Goal: Navigation & Orientation: Find specific page/section

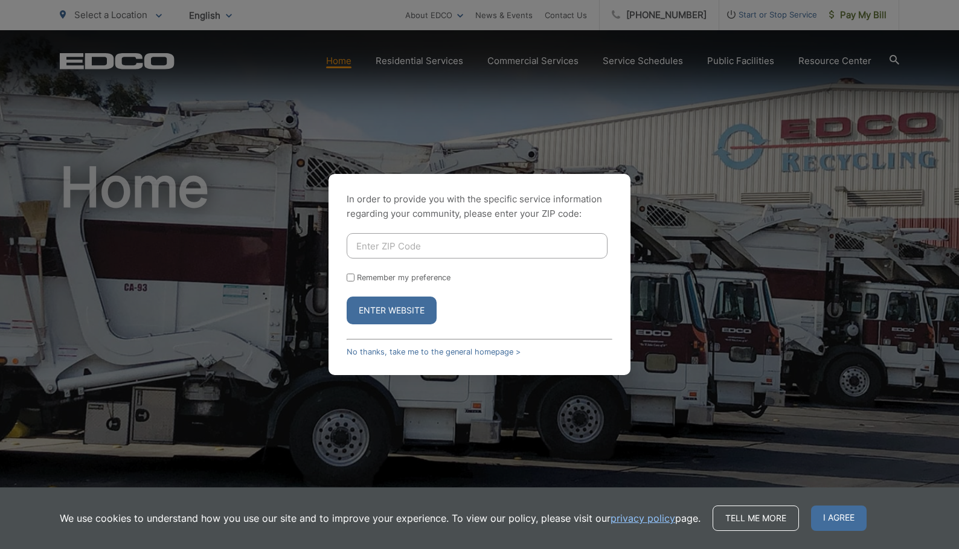
click at [408, 246] on input "Enter ZIP Code" at bounding box center [477, 245] width 261 height 25
type input "92078"
click at [391, 311] on button "Enter Website" at bounding box center [392, 311] width 90 height 28
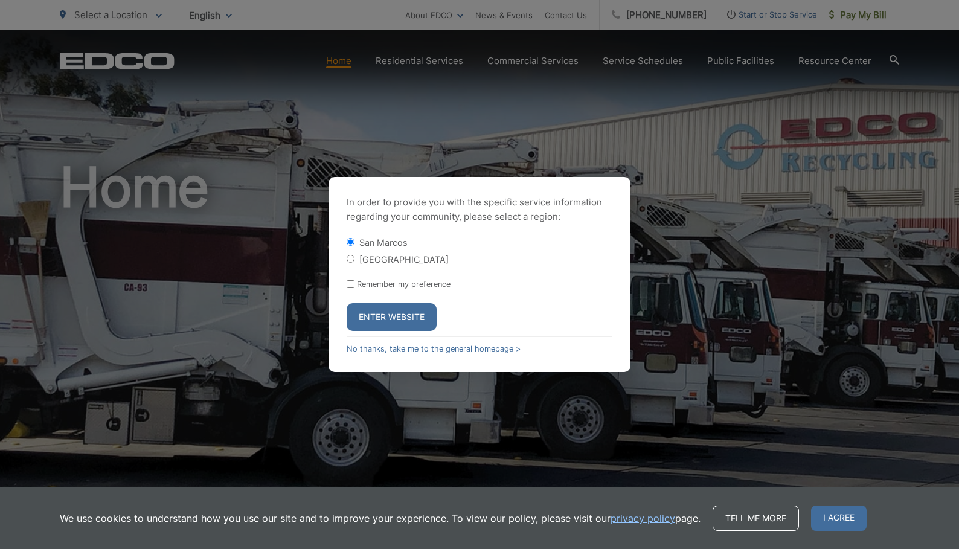
click at [402, 313] on button "Enter Website" at bounding box center [392, 317] width 90 height 28
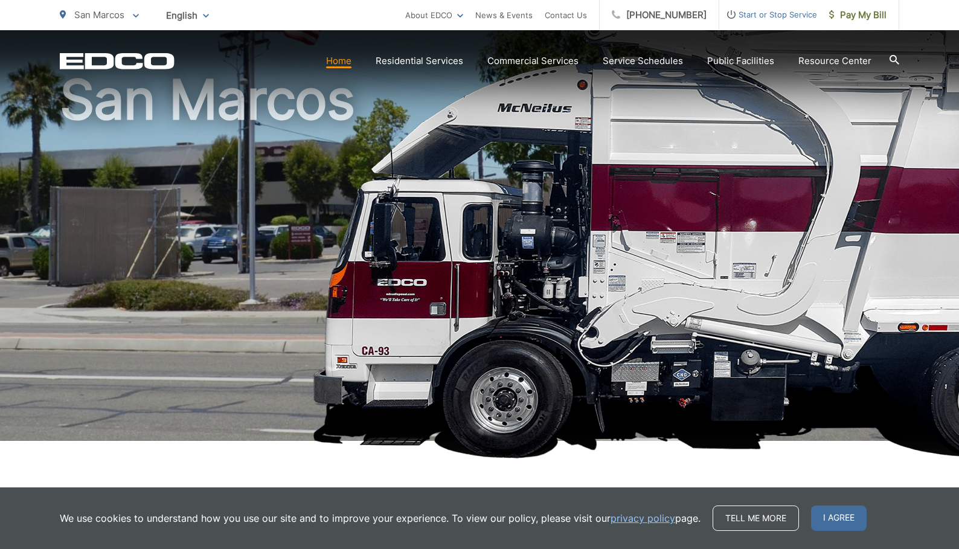
scroll to position [112, 0]
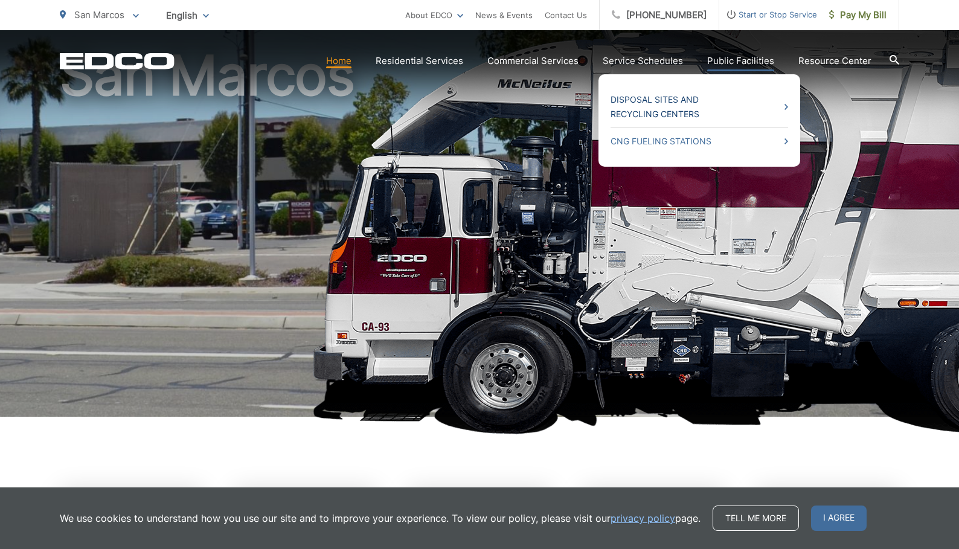
click at [686, 108] on link "Disposal Sites and Recycling Centers" at bounding box center [700, 106] width 178 height 29
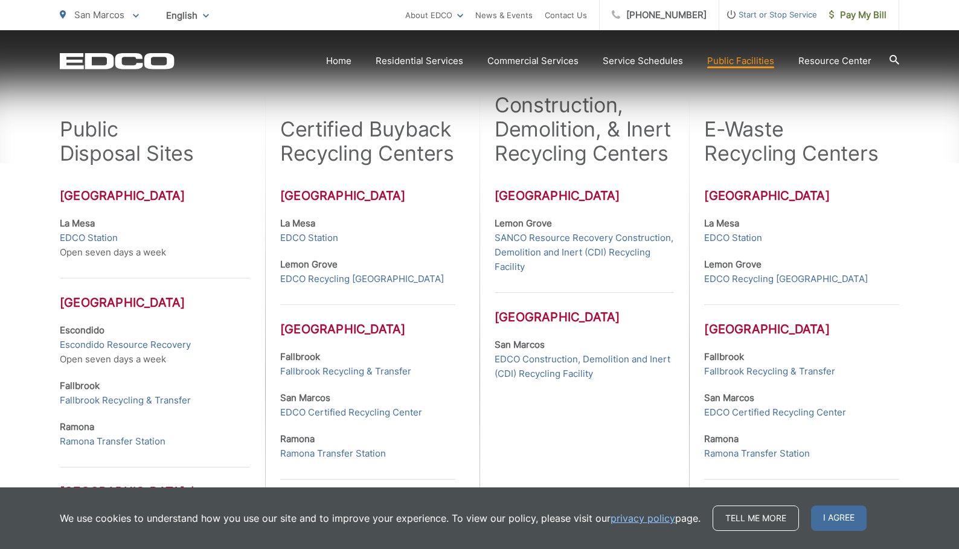
scroll to position [332, 0]
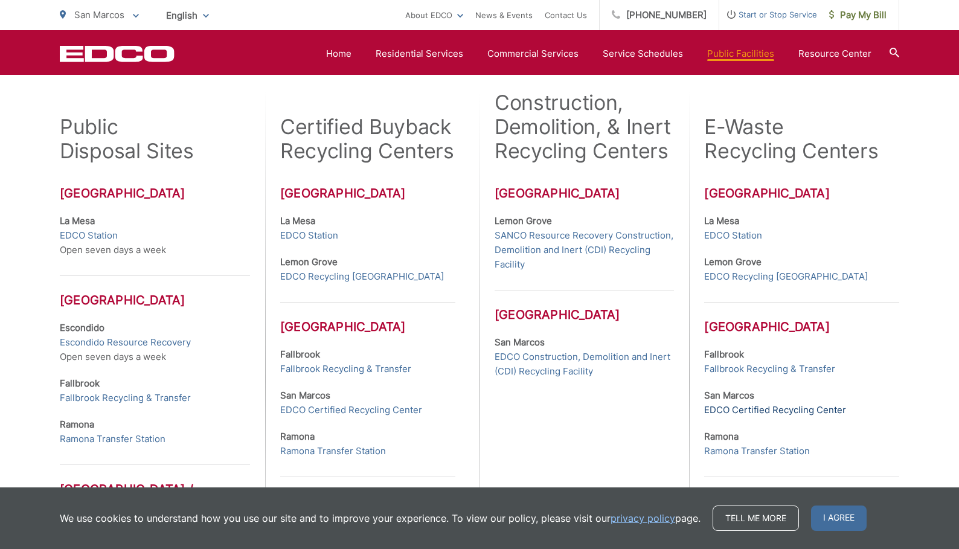
click at [766, 410] on link "EDCO Certified Recycling Center" at bounding box center [775, 410] width 142 height 14
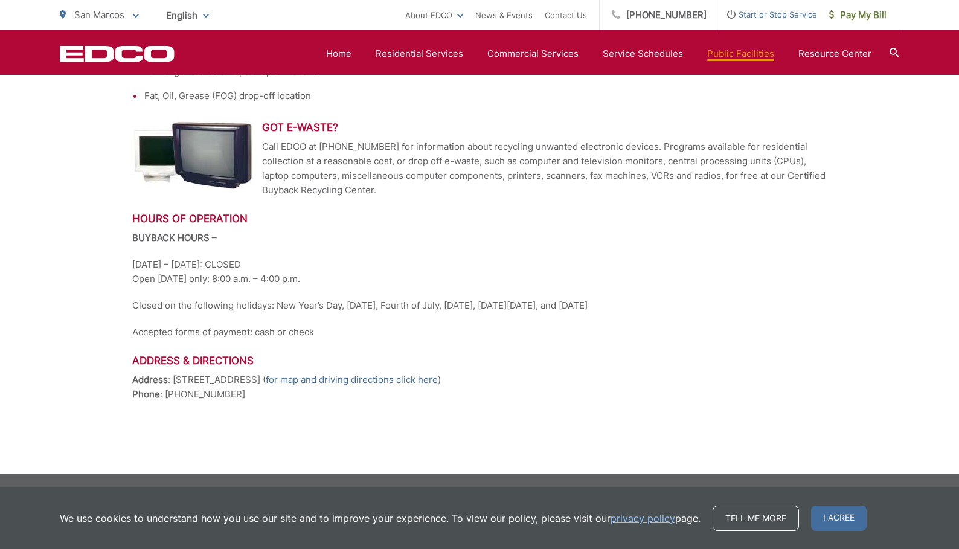
scroll to position [565, 0]
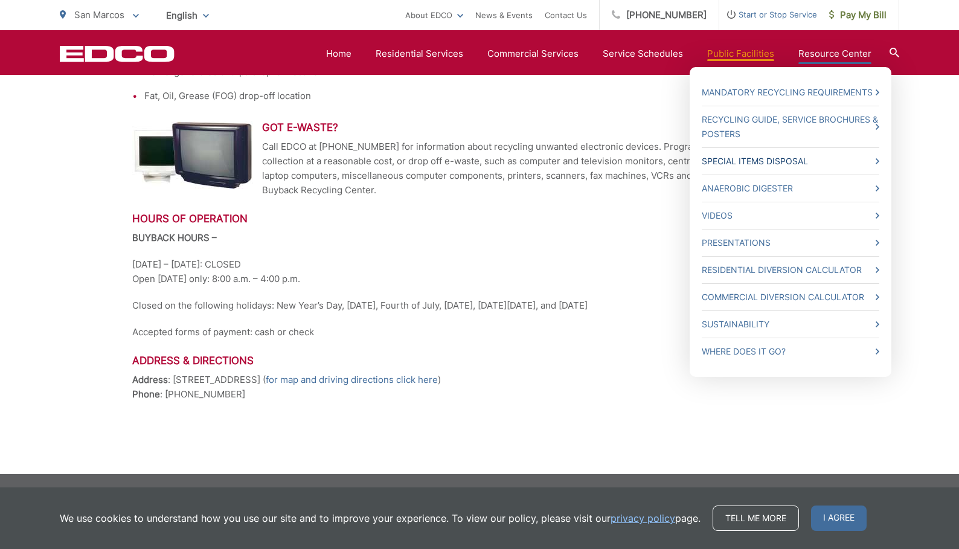
click at [793, 159] on link "Special Items Disposal" at bounding box center [791, 161] width 178 height 14
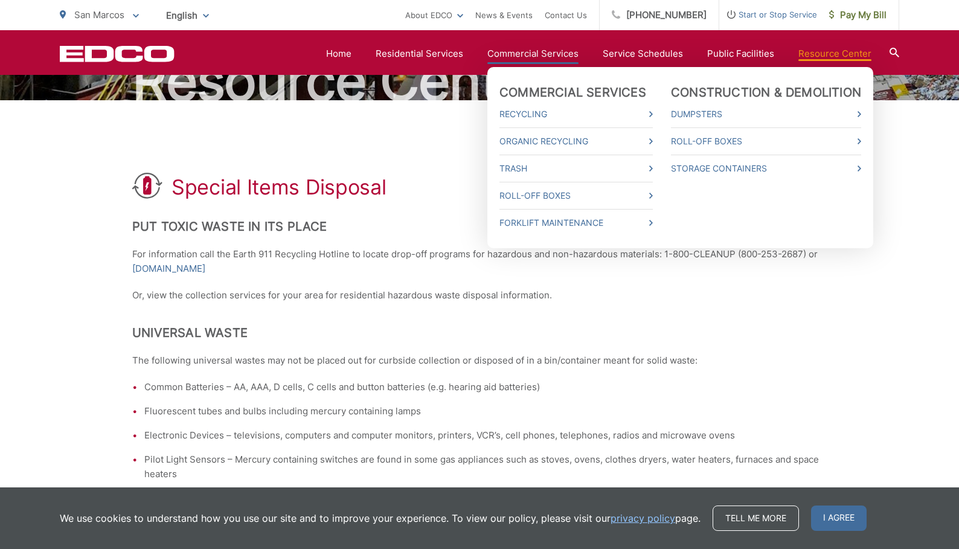
scroll to position [92, 0]
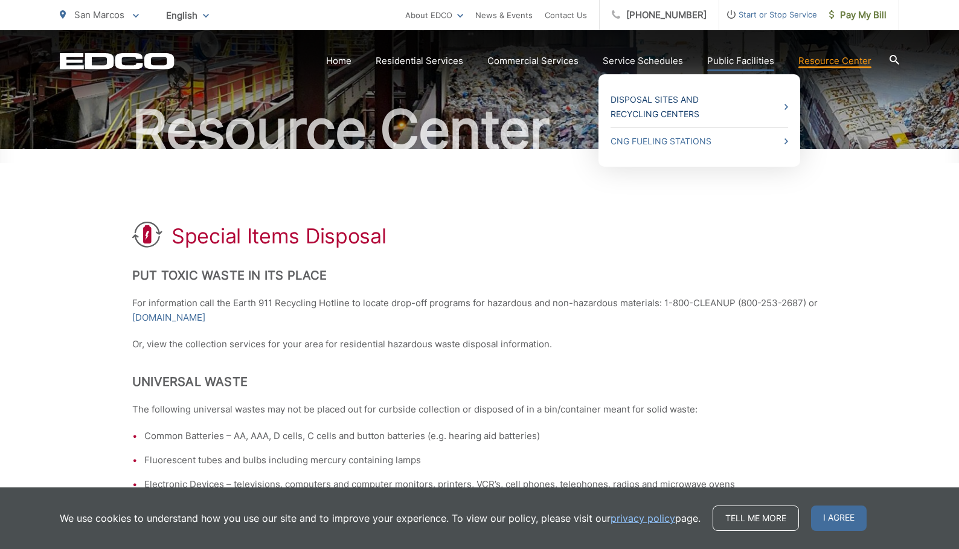
click at [684, 116] on link "Disposal Sites and Recycling Centers" at bounding box center [700, 106] width 178 height 29
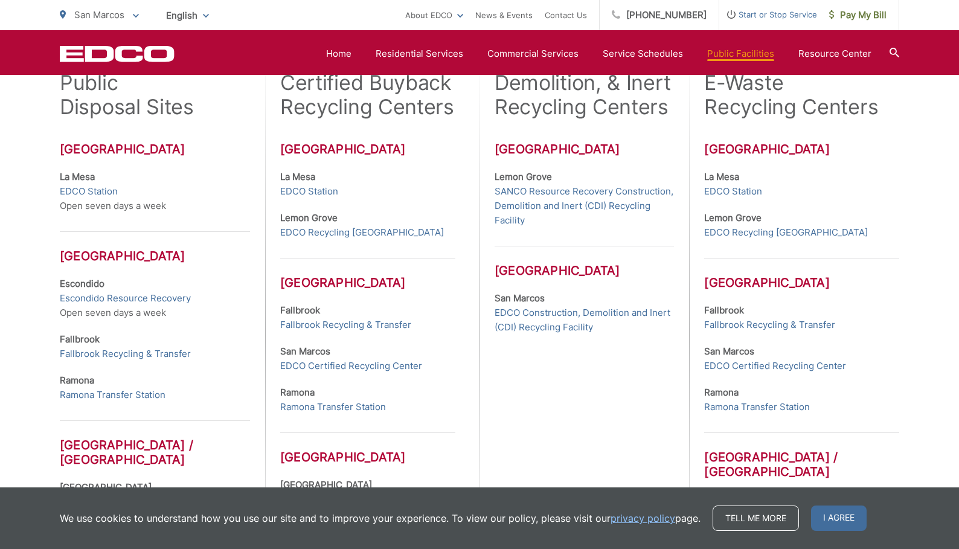
scroll to position [384, 0]
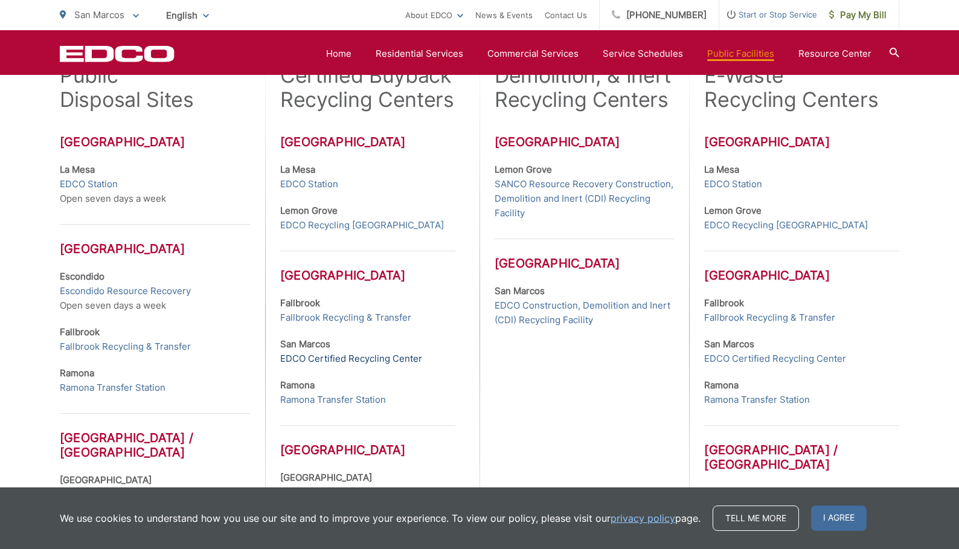
click at [391, 366] on link "EDCO Certified Recycling Center" at bounding box center [351, 359] width 142 height 14
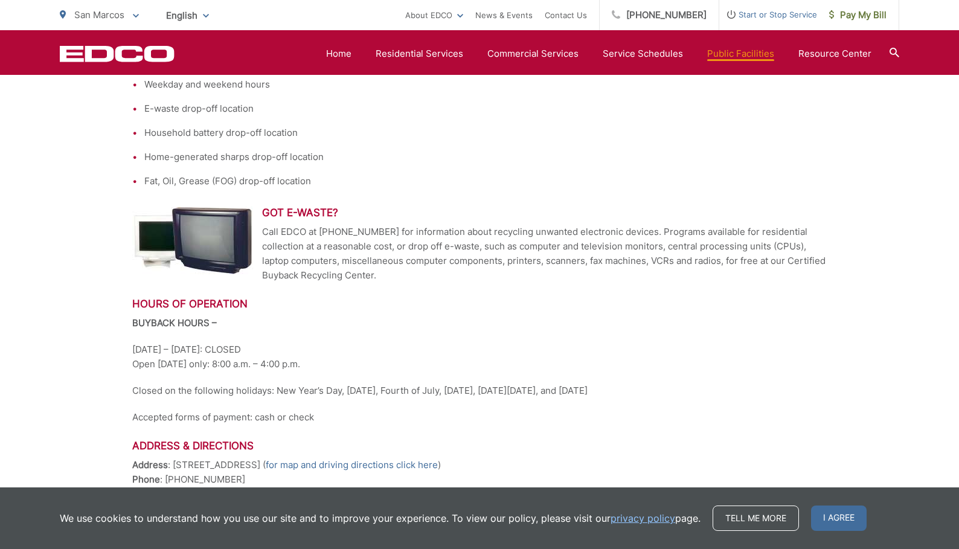
scroll to position [516, 0]
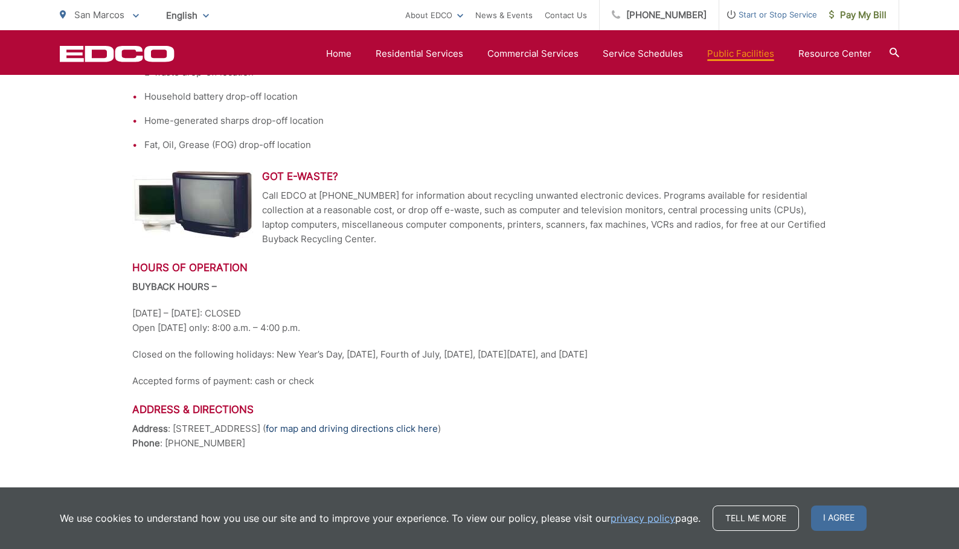
click at [387, 428] on link "for map and driving directions click here" at bounding box center [352, 429] width 172 height 14
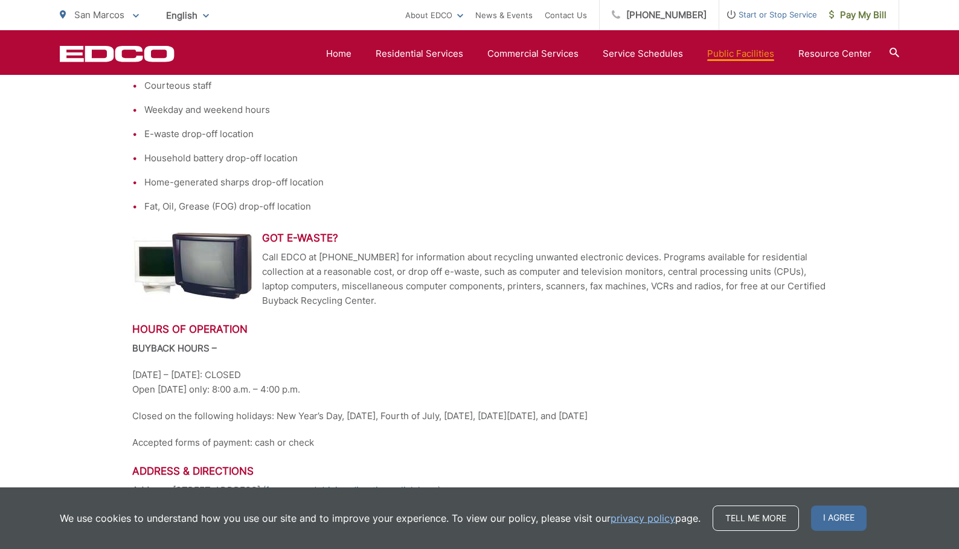
scroll to position [435, 0]
